Goal: Transaction & Acquisition: Purchase product/service

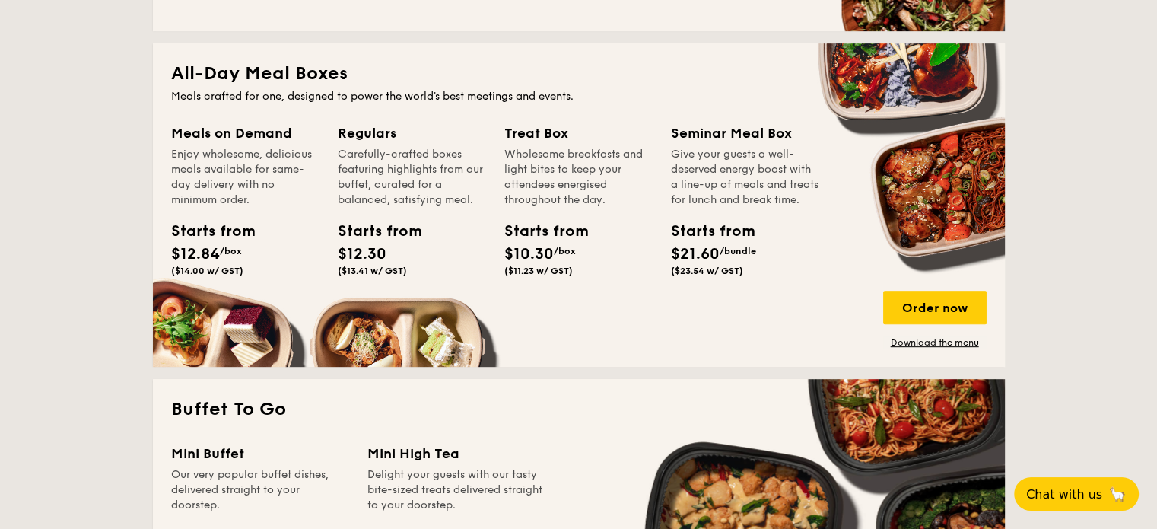
scroll to position [645, 0]
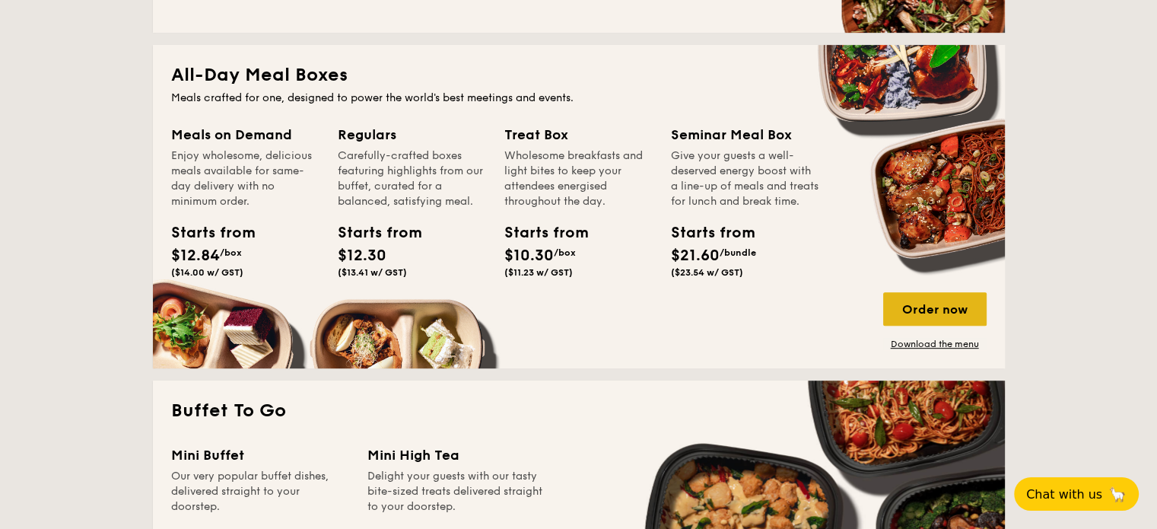
click at [920, 308] on div "Order now" at bounding box center [934, 308] width 103 height 33
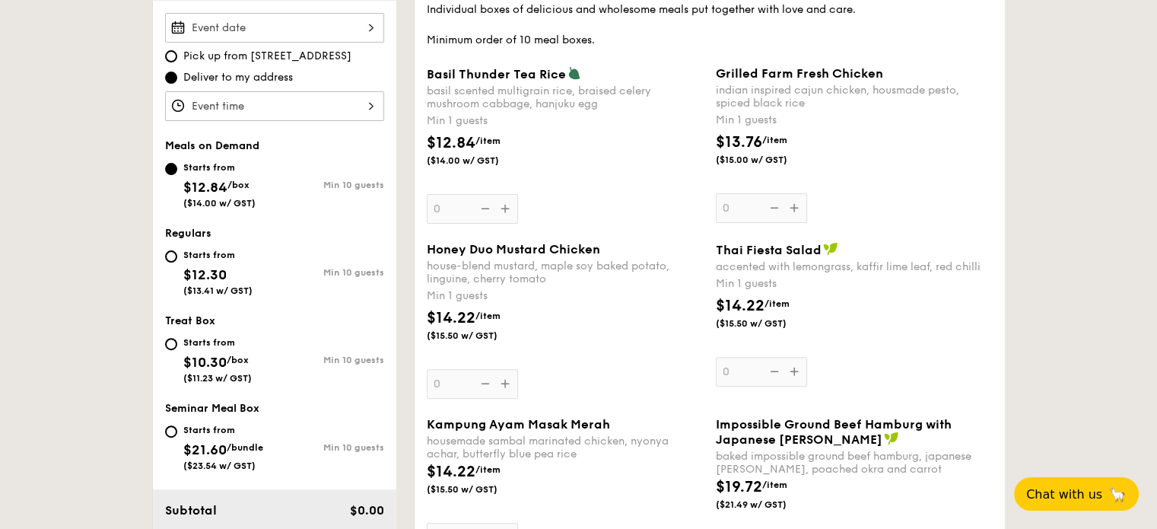
scroll to position [458, 0]
click at [176, 247] on div "Starts from $12.30 ($13.41 w/ GST)" at bounding box center [220, 269] width 110 height 50
click at [176, 249] on input "Starts from $12.30 ($13.41 w/ GST) Min 10 guests" at bounding box center [171, 255] width 12 height 12
radio input "true"
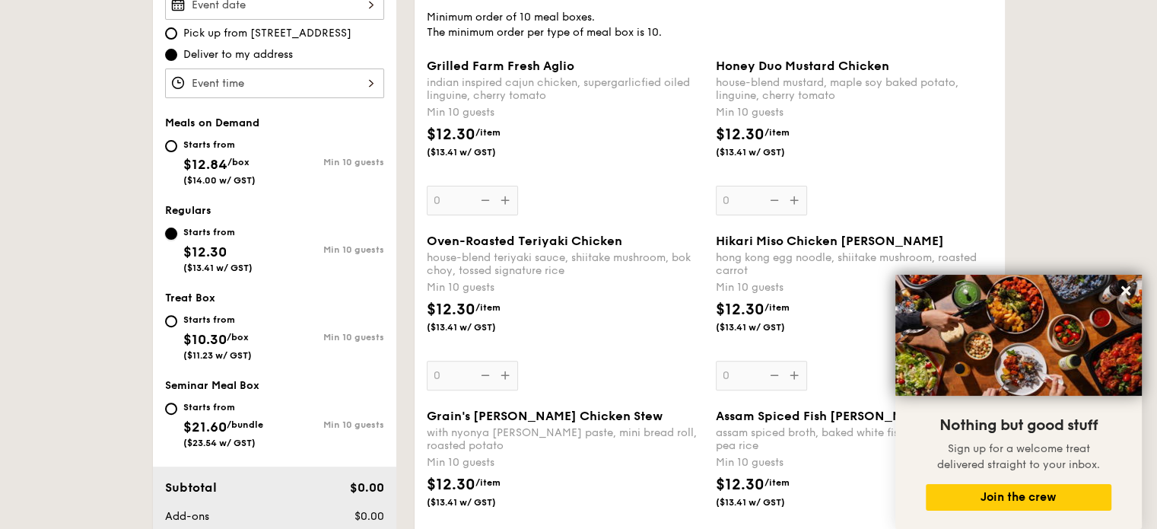
scroll to position [482, 0]
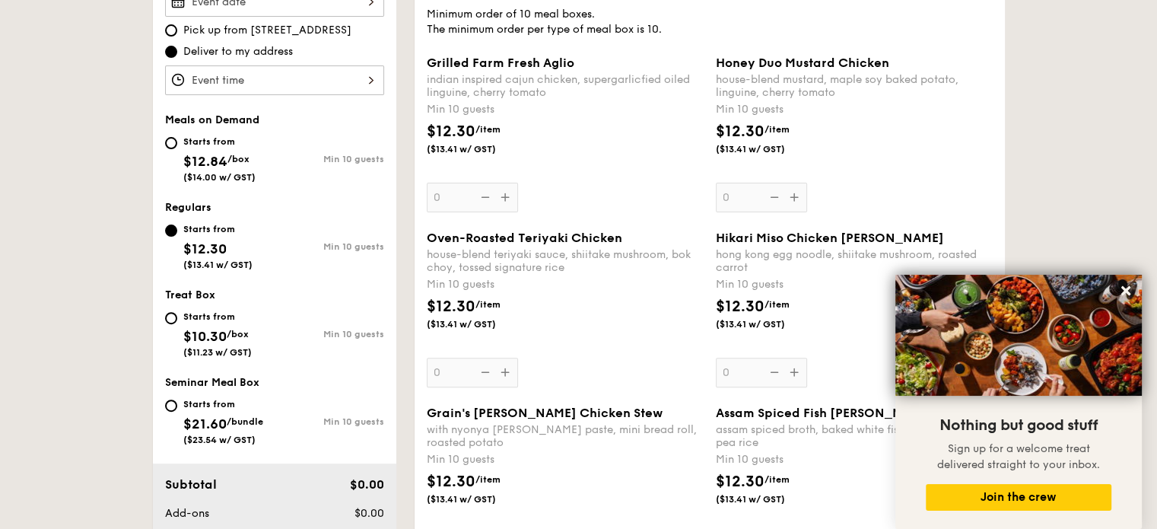
click at [458, 357] on div "Oven-Roasted Teriyaki Chicken house-blend teriyaki sauce, shiitake mushroom, bo…" at bounding box center [565, 308] width 277 height 157
click at [458, 358] on input "0" at bounding box center [472, 373] width 91 height 30
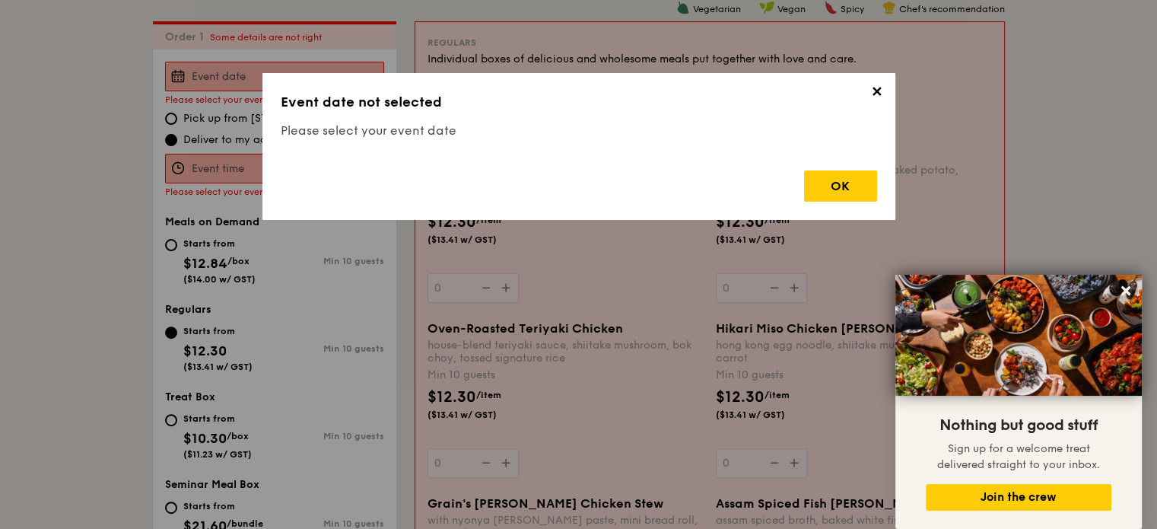
scroll to position [406, 0]
click at [822, 176] on div "OK" at bounding box center [840, 185] width 73 height 31
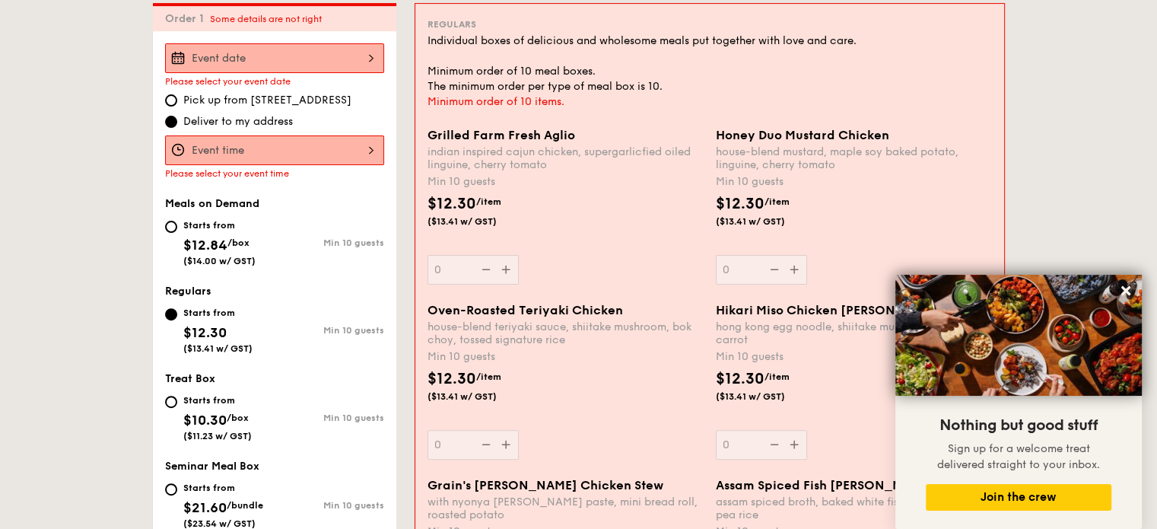
scroll to position [428, 0]
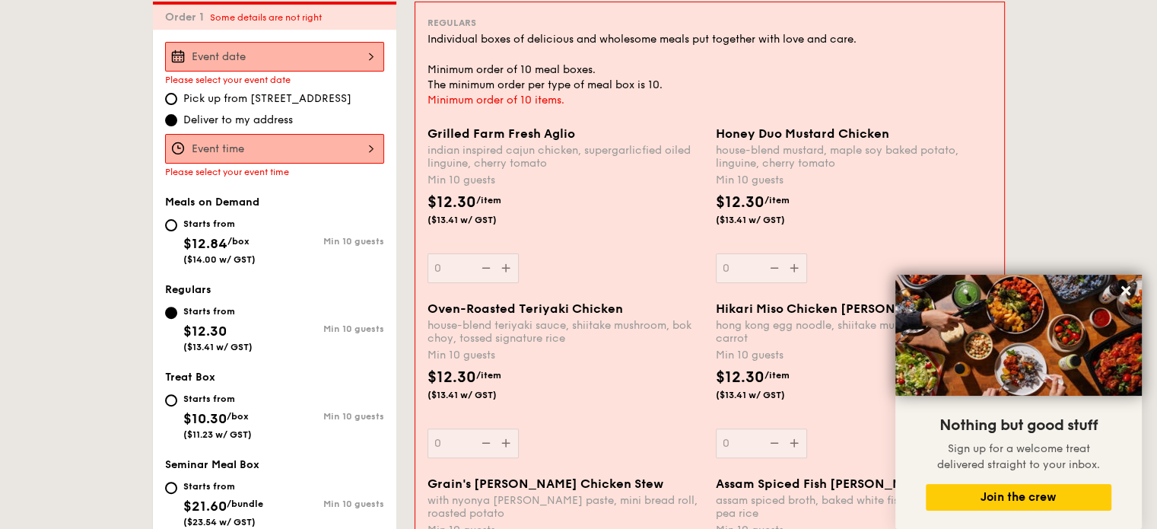
click at [259, 53] on div at bounding box center [274, 57] width 219 height 30
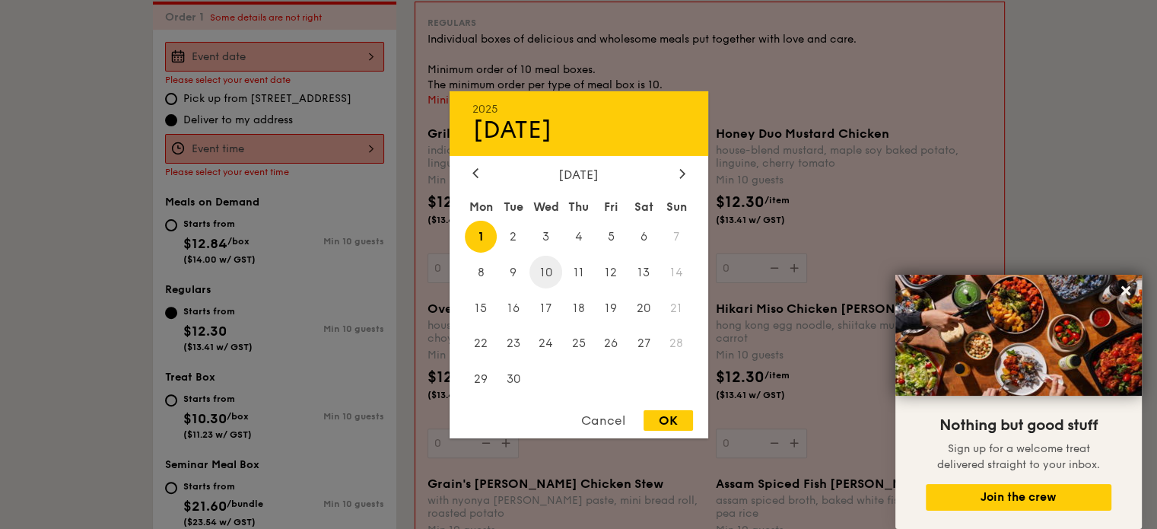
click at [542, 270] on span "10" at bounding box center [545, 272] width 33 height 33
click at [680, 422] on div "OK" at bounding box center [668, 420] width 49 height 21
type input "[DATE]"
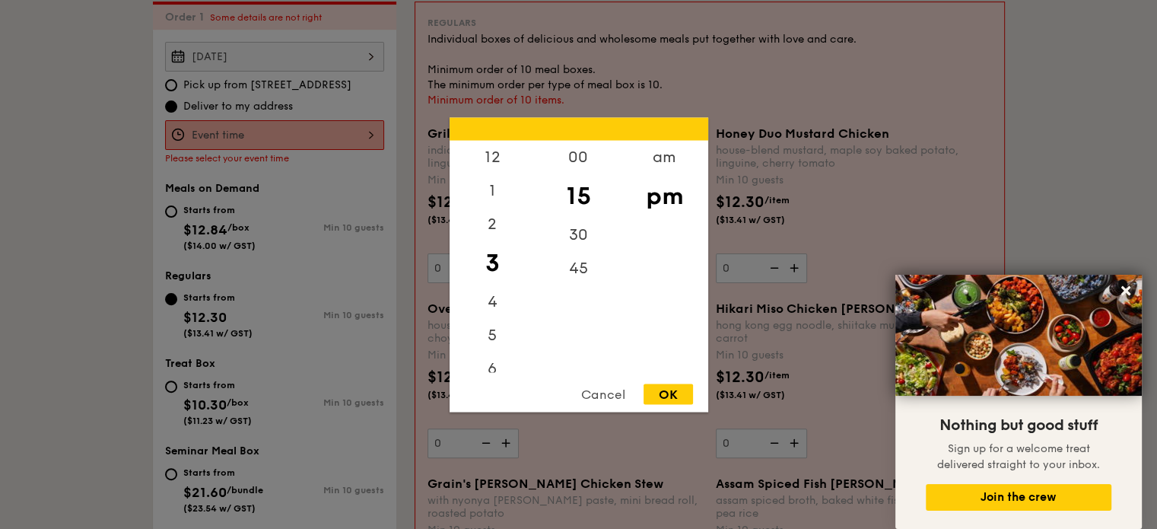
click at [262, 127] on div "12 1 2 3 4 5 6 7 8 9 10 11 00 15 30 45 am pm Cancel OK" at bounding box center [274, 135] width 219 height 30
click at [487, 161] on div "12" at bounding box center [493, 162] width 86 height 44
click at [574, 151] on div "00" at bounding box center [579, 162] width 86 height 44
click at [682, 390] on div "OK" at bounding box center [668, 393] width 49 height 21
type input "12:00PM"
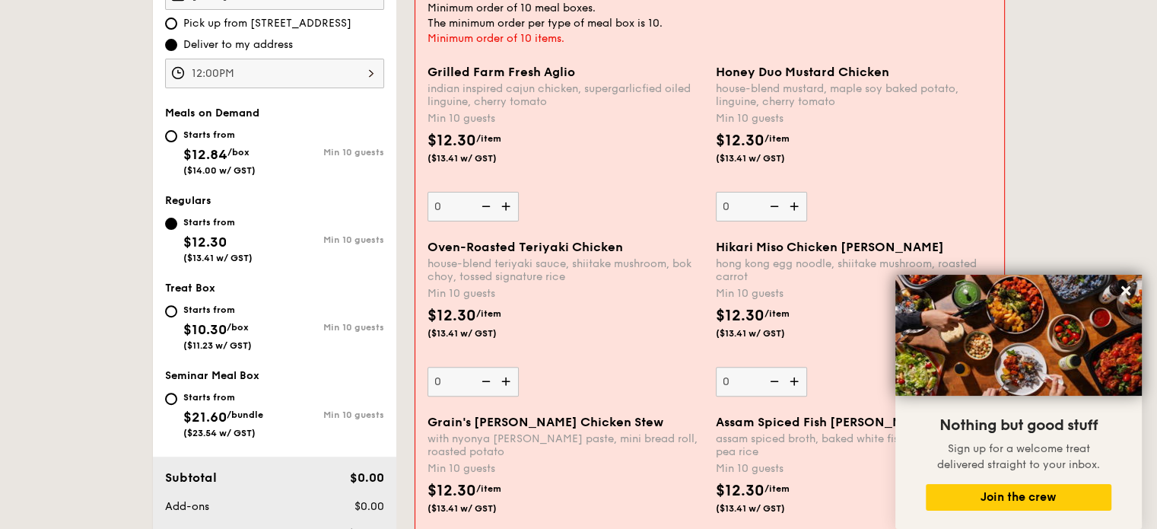
scroll to position [490, 0]
click at [501, 378] on img at bounding box center [507, 380] width 23 height 29
click at [501, 378] on input "0" at bounding box center [473, 381] width 91 height 30
click at [501, 378] on img at bounding box center [507, 380] width 23 height 29
click at [501, 378] on input "10" at bounding box center [473, 381] width 91 height 30
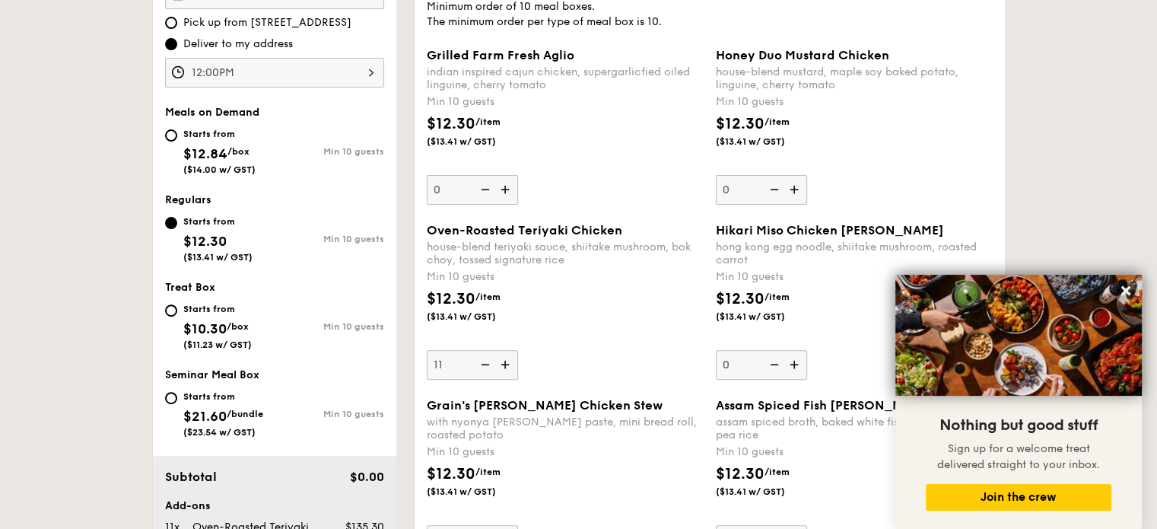
click at [501, 378] on img at bounding box center [506, 364] width 23 height 29
click at [501, 378] on input "11" at bounding box center [472, 365] width 91 height 30
click at [452, 355] on input "12" at bounding box center [472, 365] width 91 height 30
type input "1"
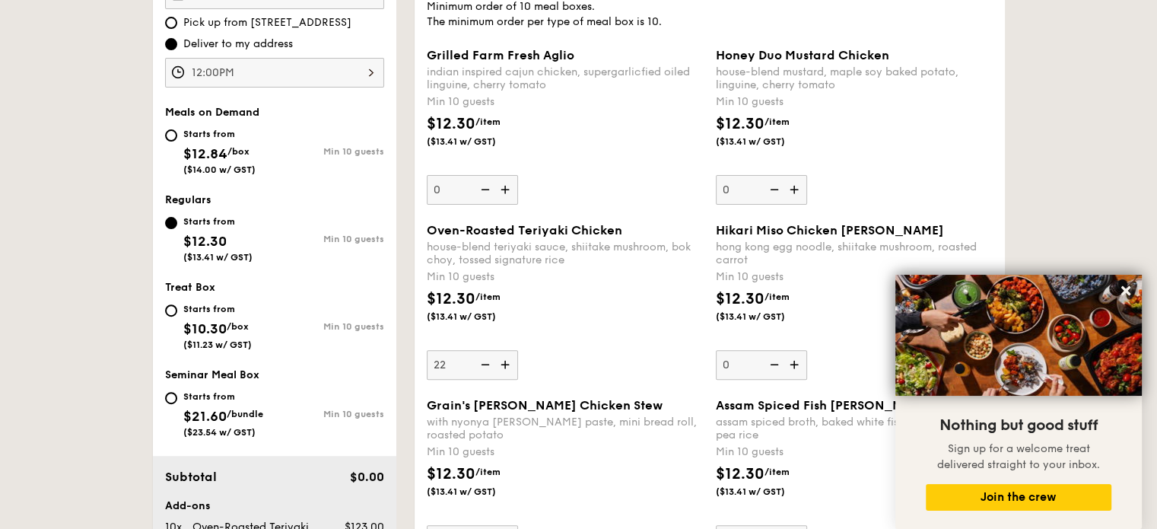
click at [612, 334] on div "$12.30 /item ($13.41 w/ GST)" at bounding box center [565, 314] width 289 height 53
click at [518, 350] on input "22" at bounding box center [472, 365] width 91 height 30
click at [1120, 291] on icon at bounding box center [1126, 291] width 14 height 14
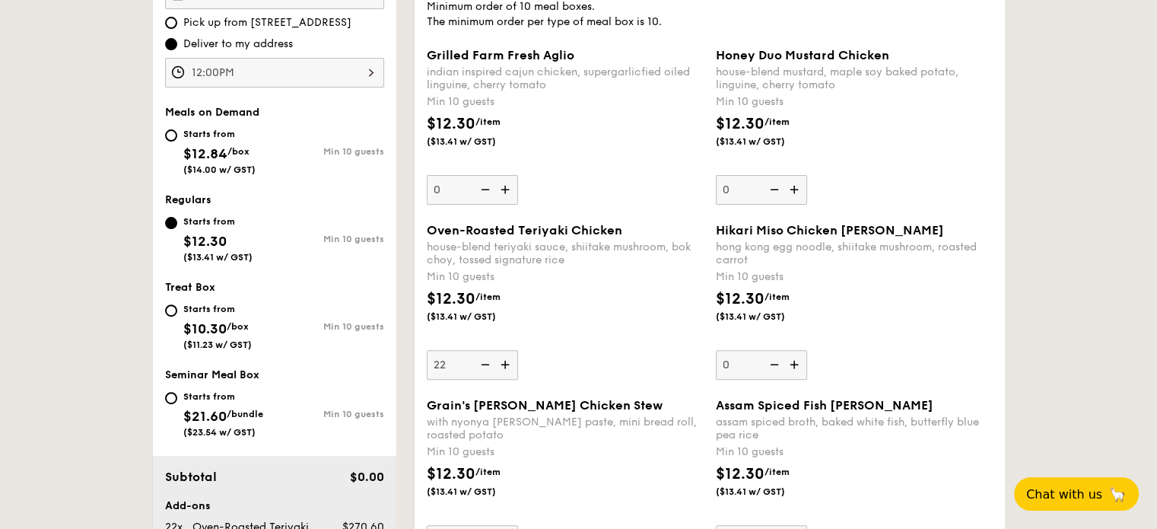
click at [640, 314] on div "$12.30 /item ($13.41 w/ GST)" at bounding box center [565, 314] width 289 height 53
click at [518, 350] on input "22" at bounding box center [472, 365] width 91 height 30
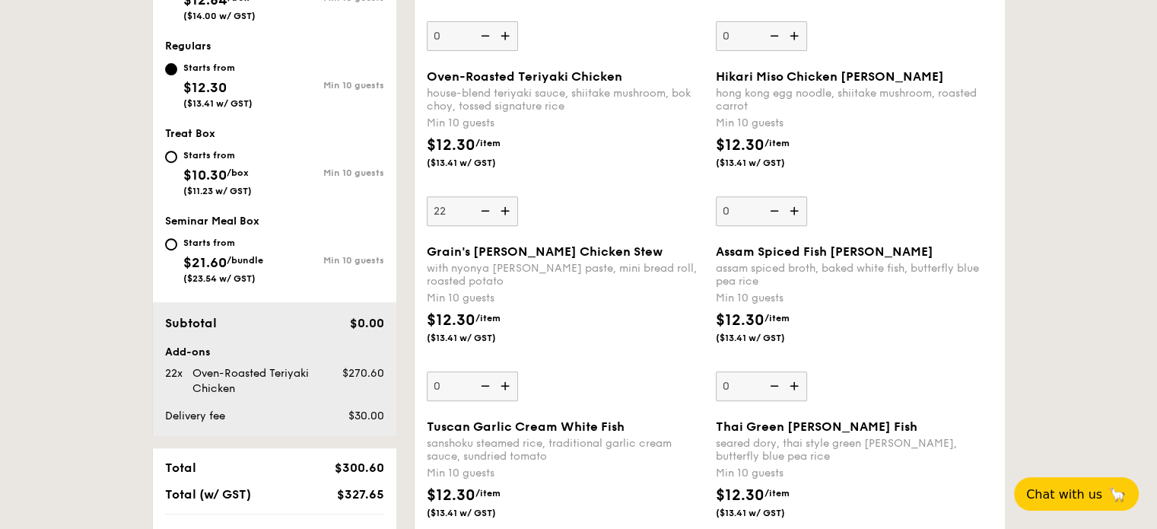
scroll to position [644, 0]
click at [484, 211] on img at bounding box center [483, 210] width 23 height 29
click at [484, 211] on input "22" at bounding box center [472, 211] width 91 height 30
type input "21"
click at [616, 136] on div "$12.30 /item ($13.41 w/ GST)" at bounding box center [565, 159] width 289 height 53
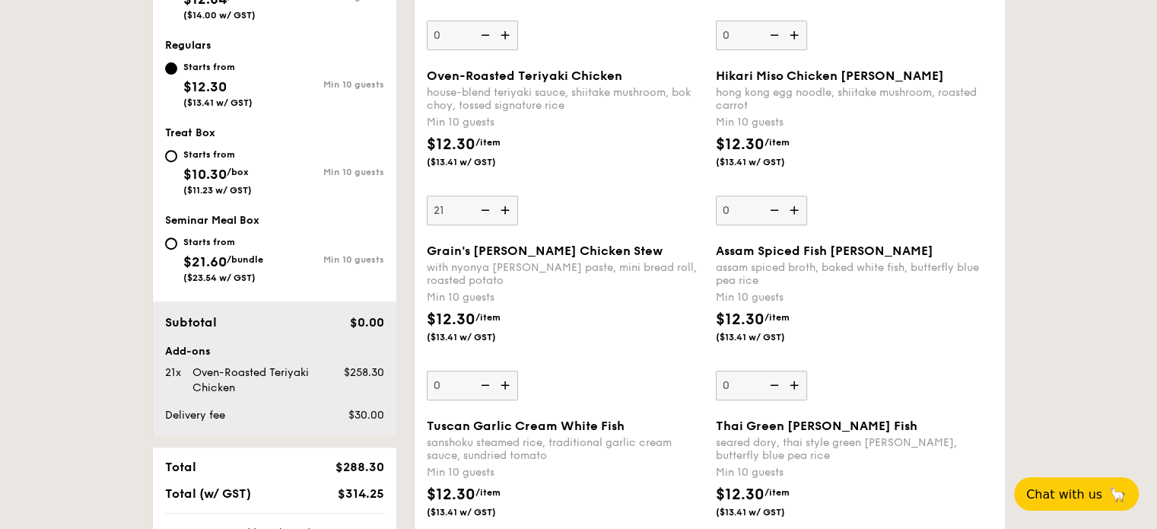
click at [518, 196] on input "21" at bounding box center [472, 211] width 91 height 30
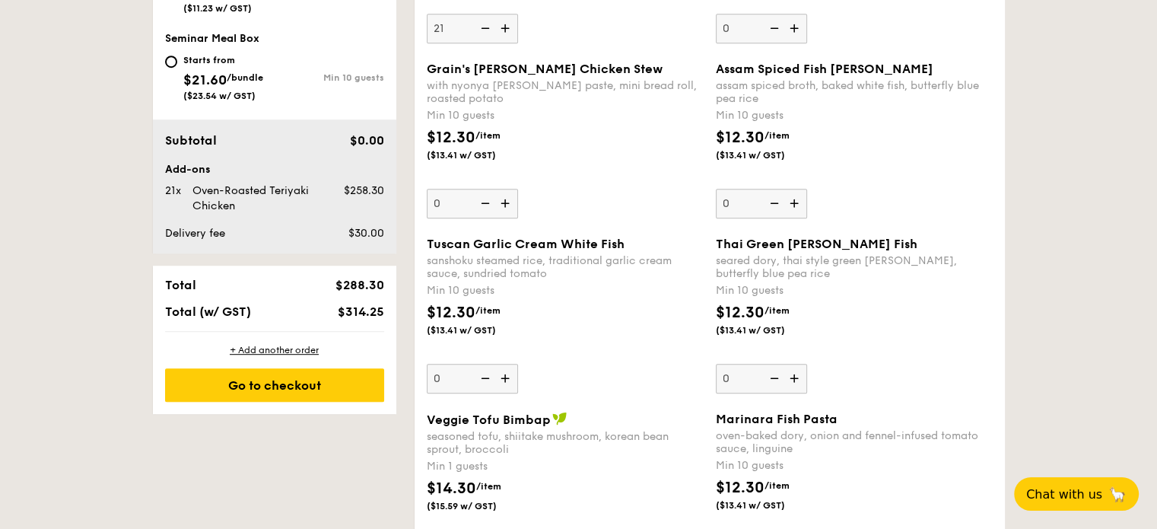
scroll to position [830, 0]
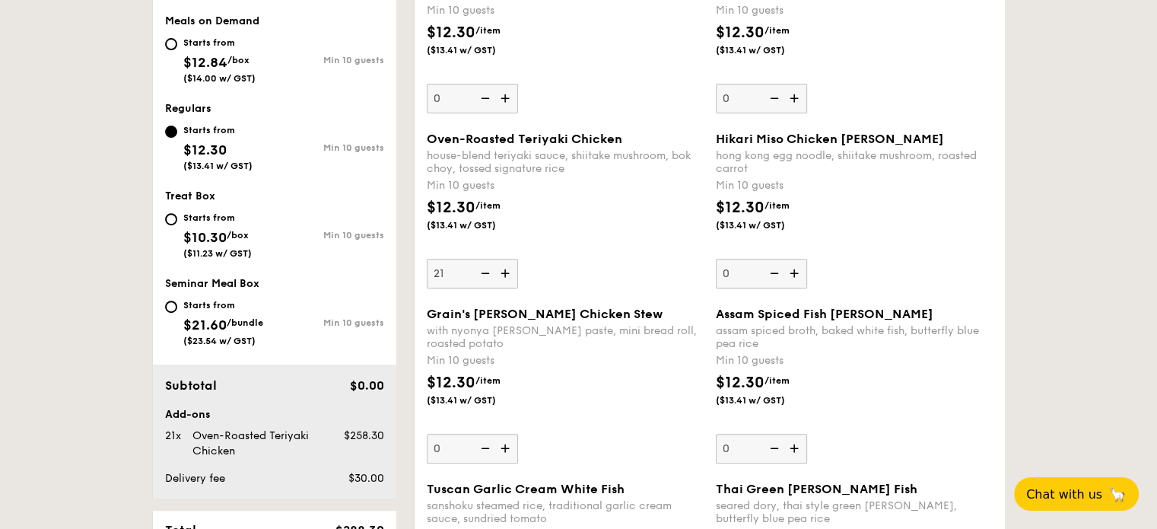
scroll to position [584, 0]
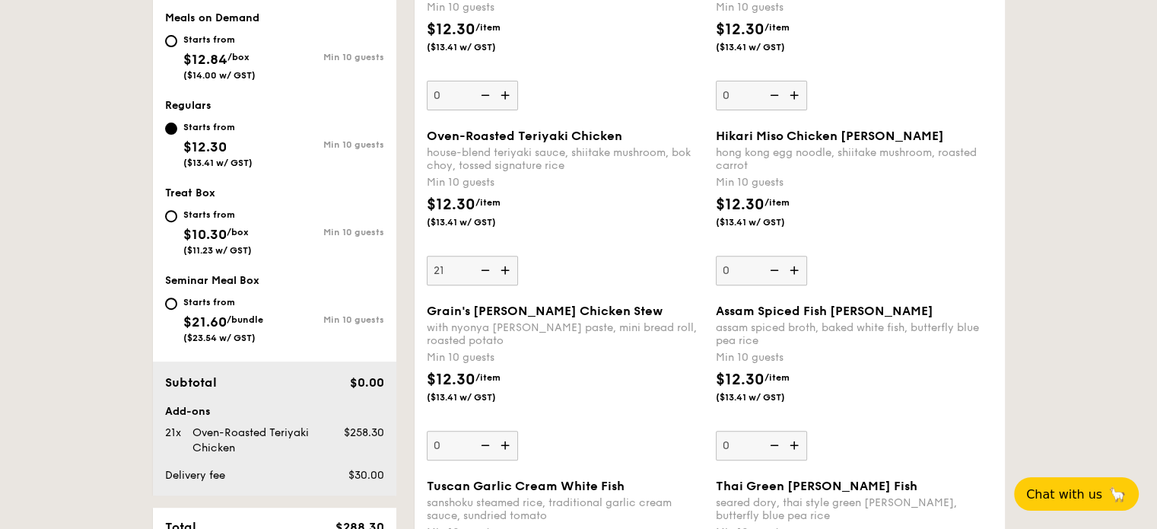
click at [473, 133] on span "Oven-Roasted Teriyaki Chicken" at bounding box center [525, 136] width 196 height 14
click at [473, 256] on input "21" at bounding box center [472, 271] width 91 height 30
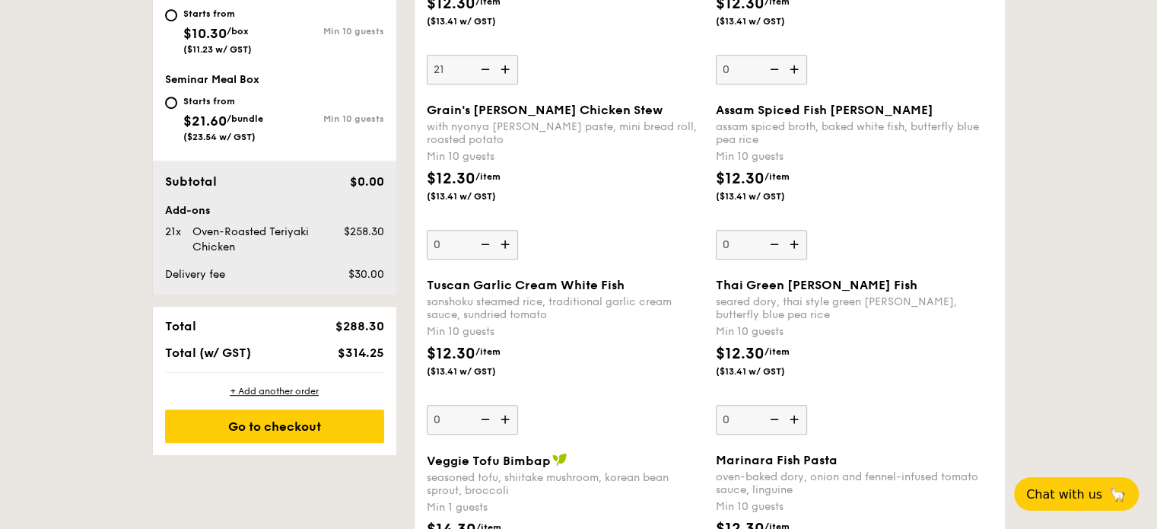
scroll to position [785, 0]
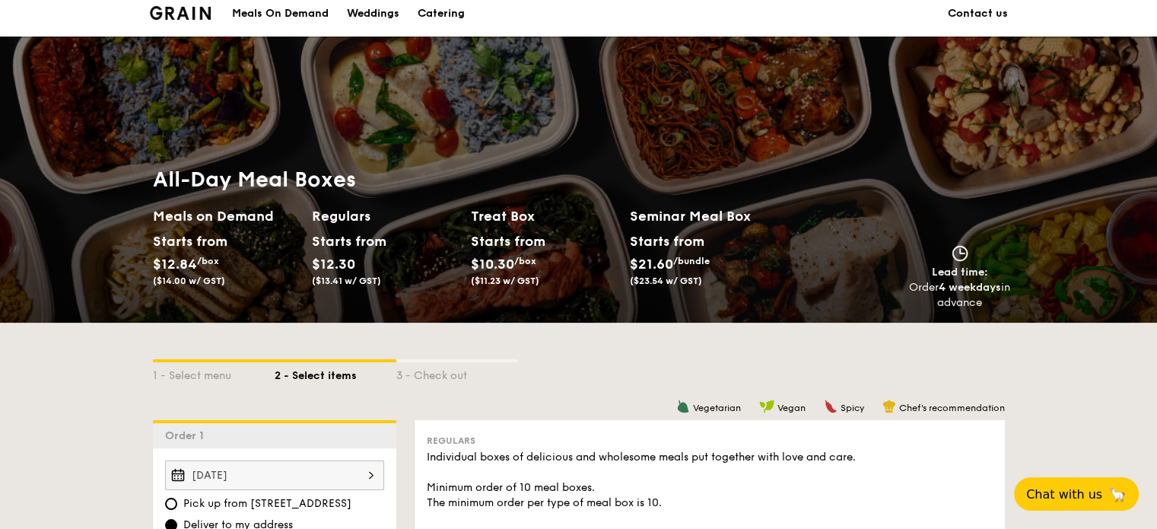
scroll to position [0, 0]
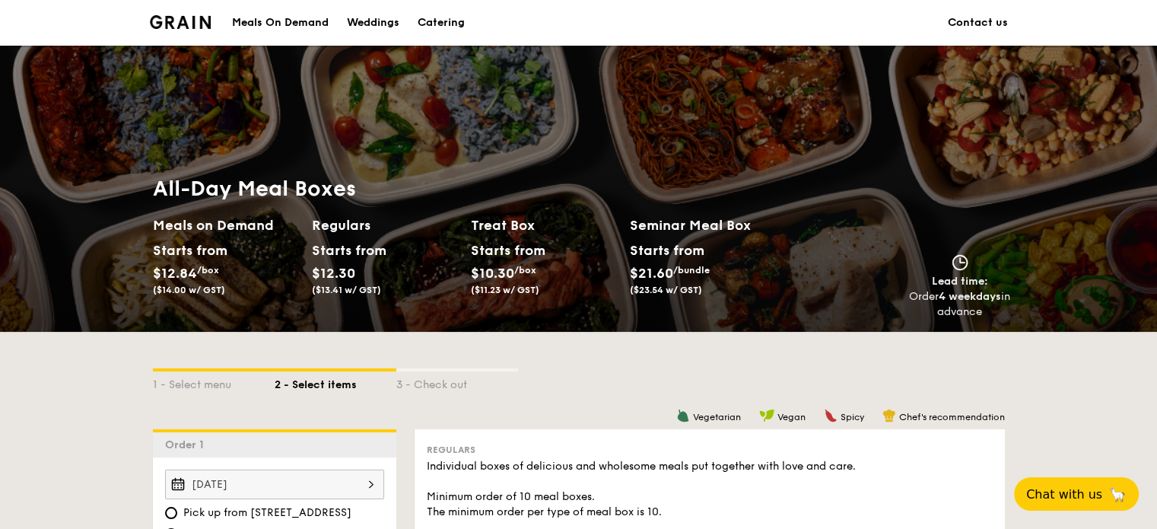
click at [307, 17] on div "Meals On Demand" at bounding box center [280, 23] width 97 height 46
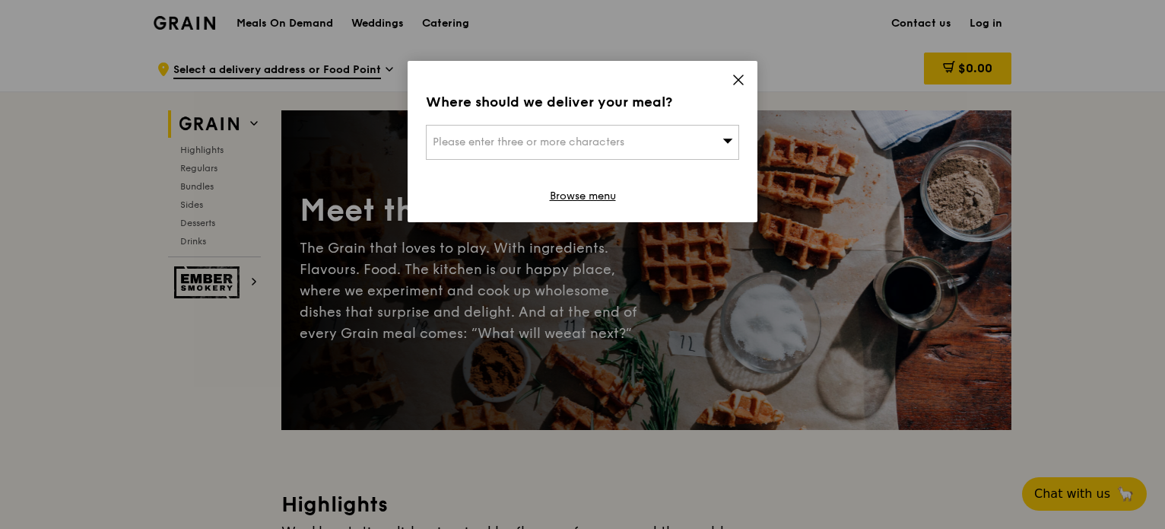
click at [746, 73] on div "Where should we deliver your meal? Please enter three or more characters Browse…" at bounding box center [583, 141] width 350 height 161
click at [736, 77] on icon at bounding box center [739, 80] width 14 height 14
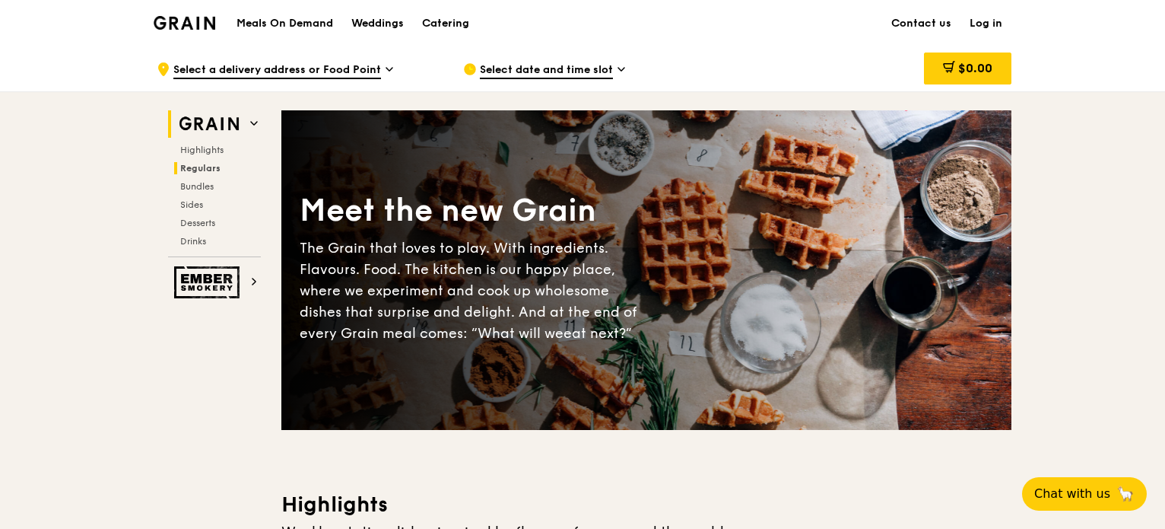
click at [204, 172] on span "Regulars" at bounding box center [200, 168] width 40 height 11
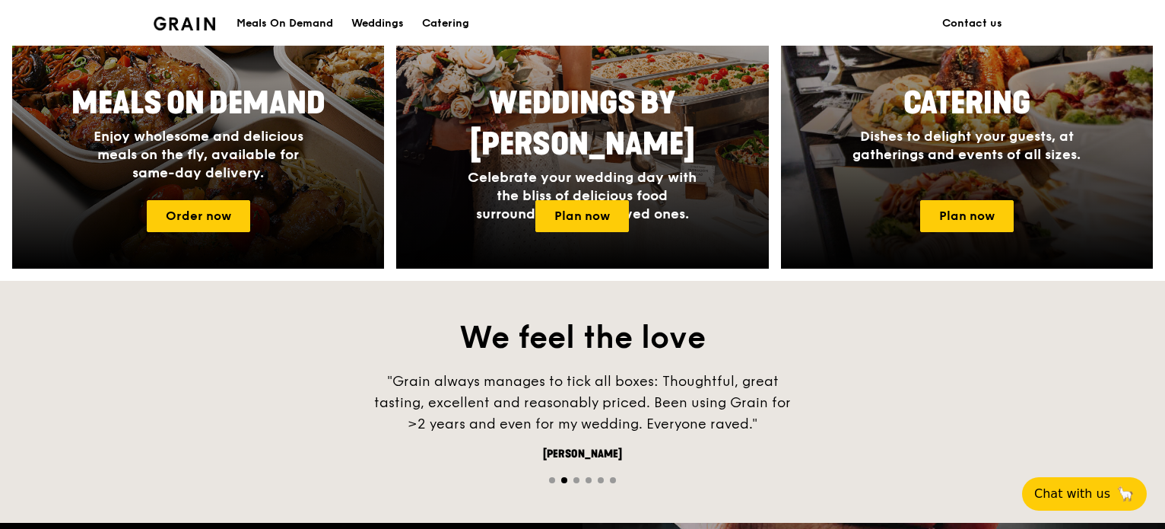
scroll to position [755, 0]
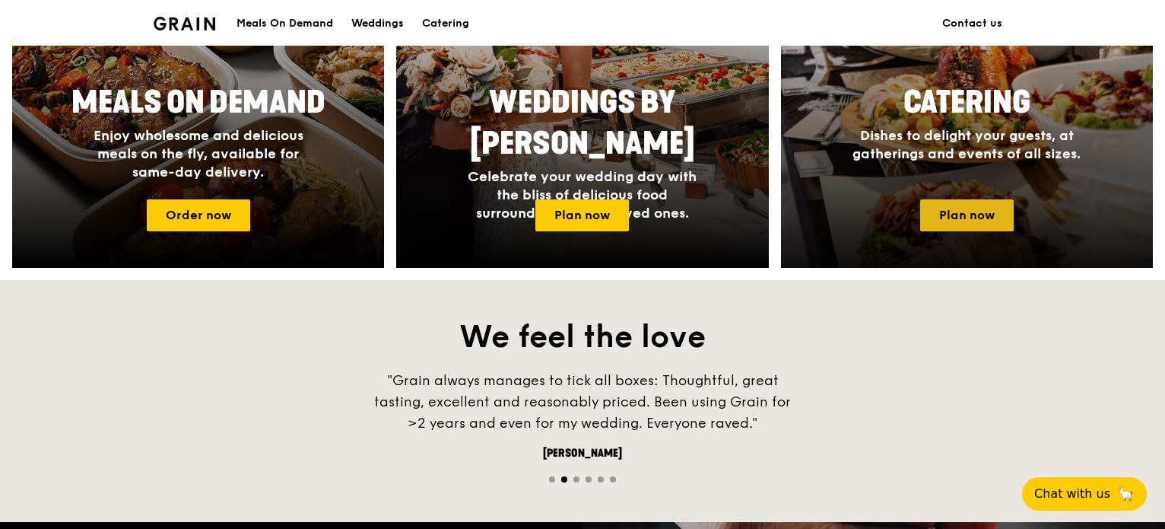
click at [967, 204] on link "Plan now" at bounding box center [967, 215] width 94 height 32
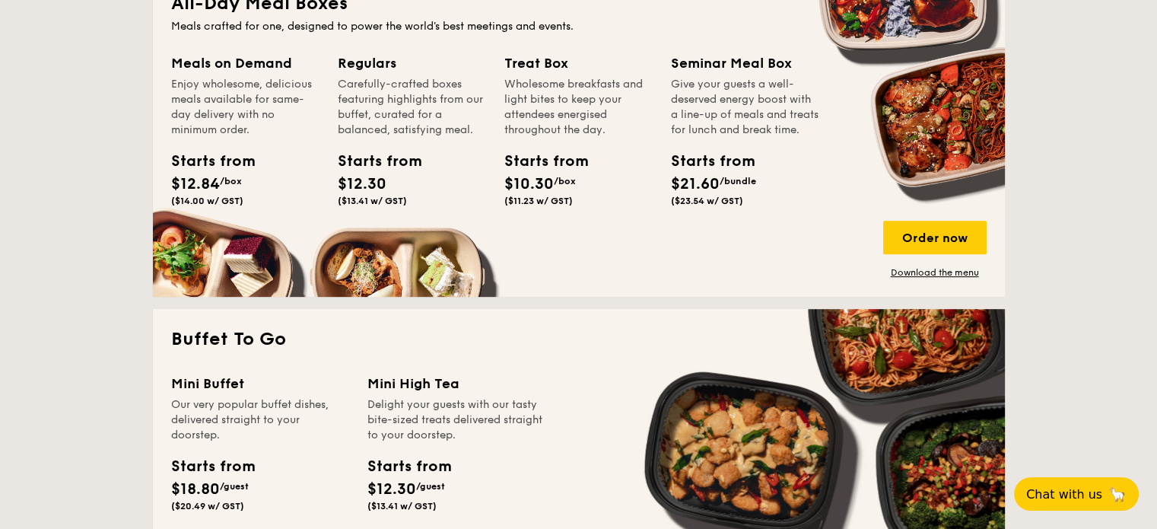
scroll to position [717, 0]
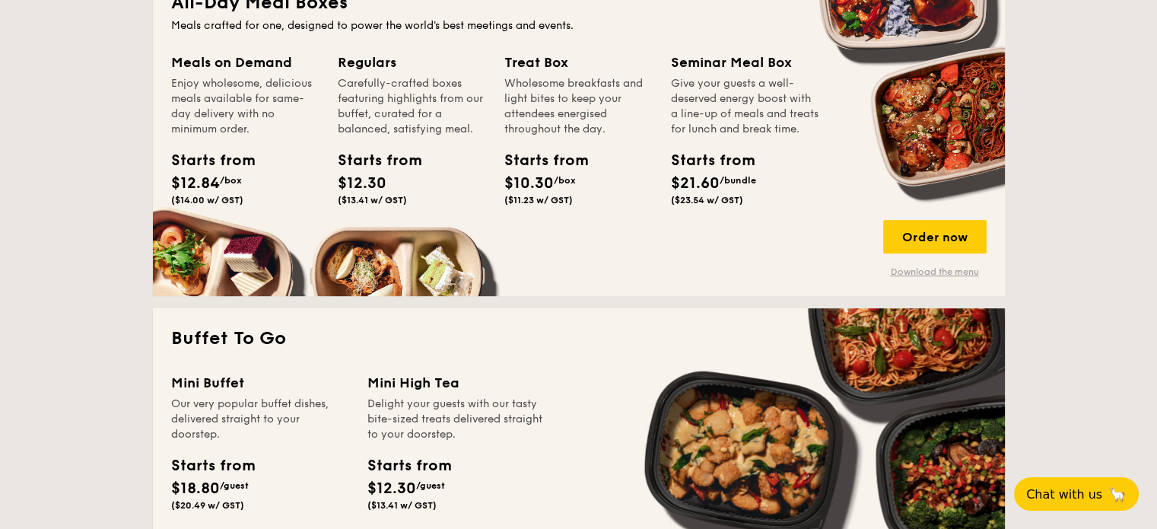
click at [923, 272] on link "Download the menu" at bounding box center [934, 271] width 103 height 12
